Goal: Information Seeking & Learning: Learn about a topic

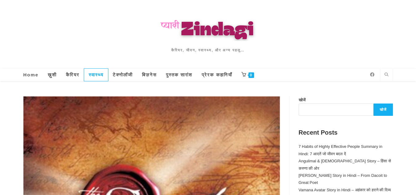
click at [99, 74] on span "स्वास्थ्य" at bounding box center [96, 74] width 15 height 5
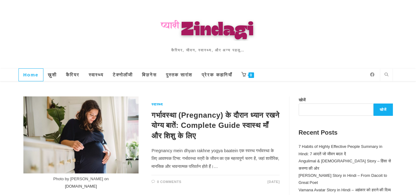
click at [28, 73] on span "Home" at bounding box center [30, 74] width 15 height 5
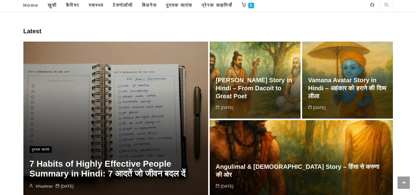
scroll to position [70, 0]
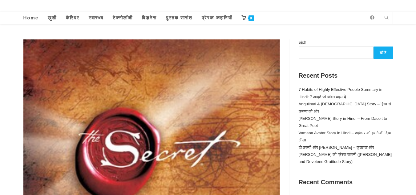
scroll to position [7, 0]
